Goal: Transaction & Acquisition: Purchase product/service

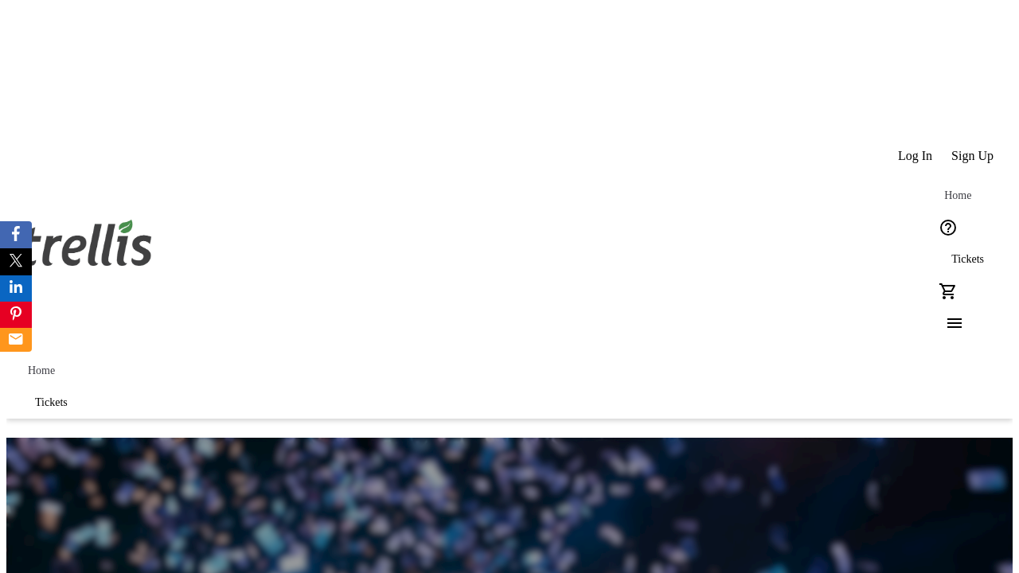
click at [951, 253] on span "Tickets" at bounding box center [967, 259] width 33 height 13
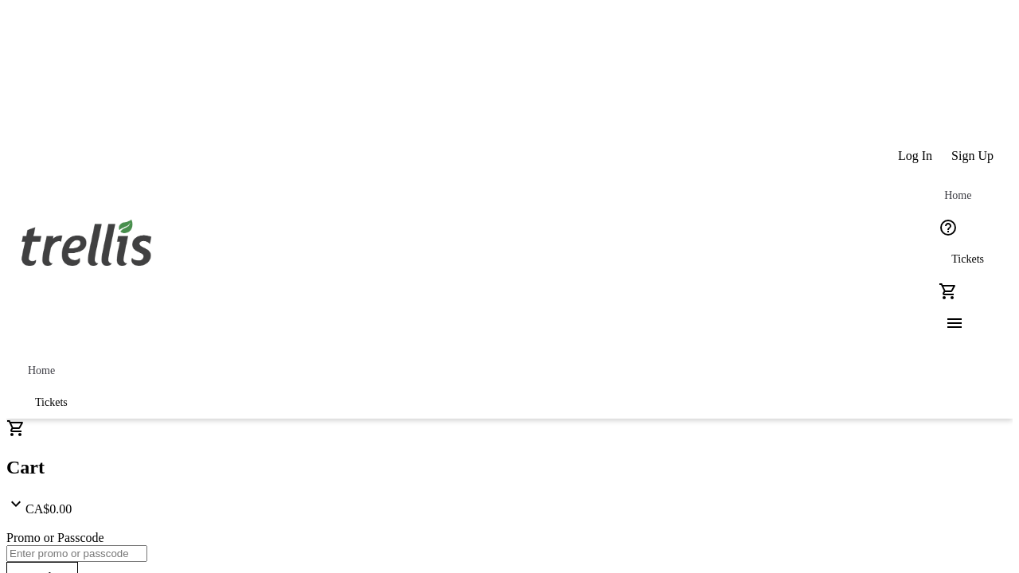
type input "1"
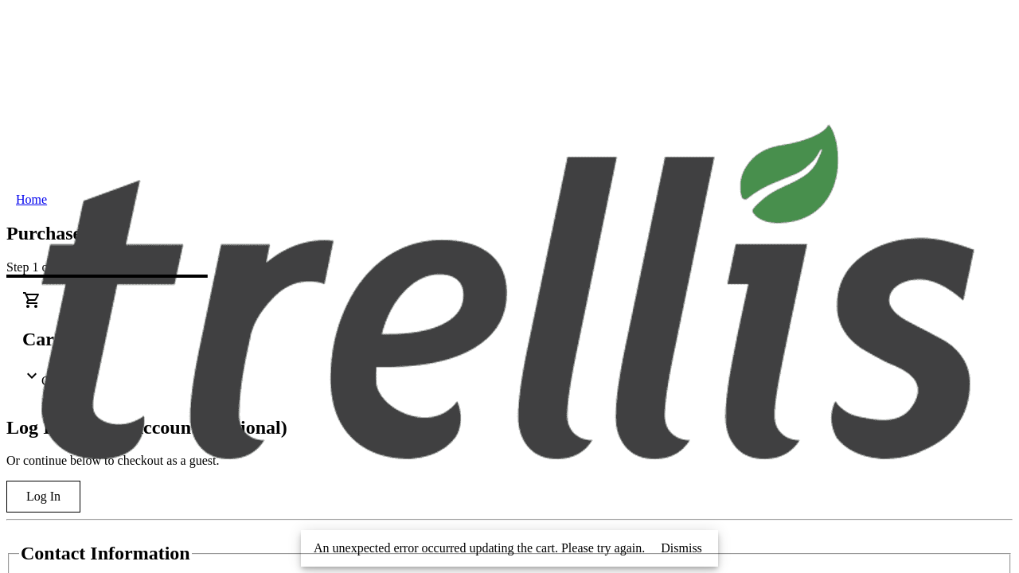
type input "[PERSON_NAME][EMAIL_ADDRESS][DOMAIN_NAME]"
type input "[PERSON_NAME]"
